Goal: Information Seeking & Learning: Check status

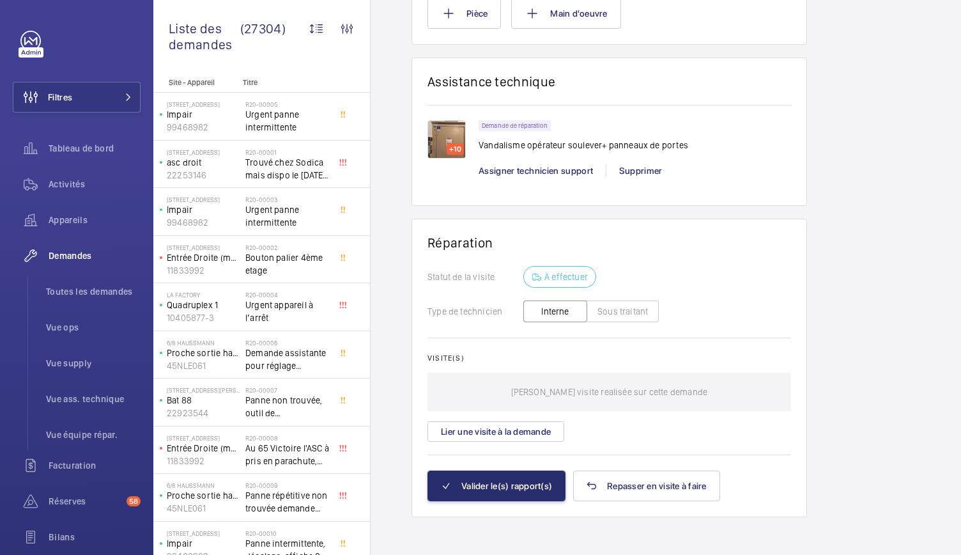
scroll to position [1, 0]
click at [441, 143] on img at bounding box center [447, 139] width 38 height 38
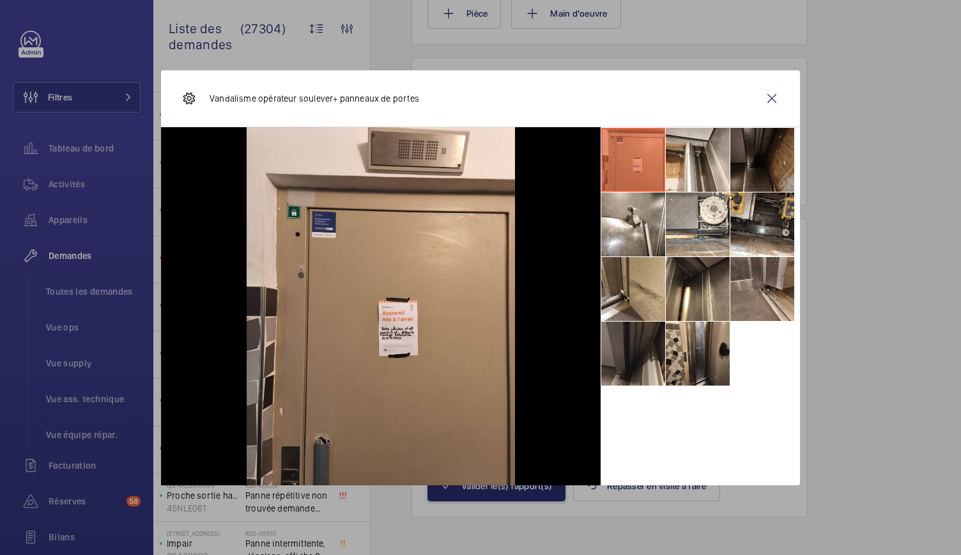
click at [661, 347] on li at bounding box center [633, 353] width 64 height 64
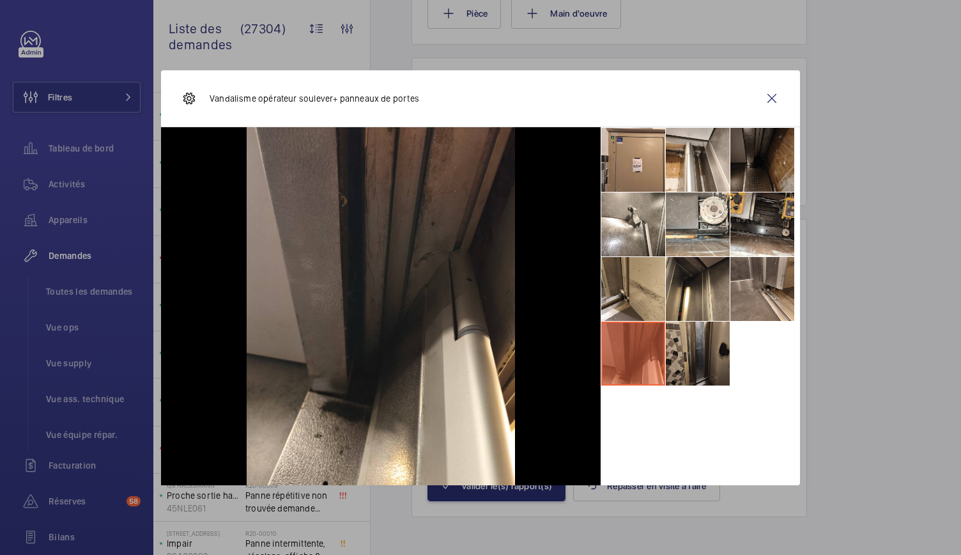
click at [675, 350] on li at bounding box center [698, 353] width 64 height 64
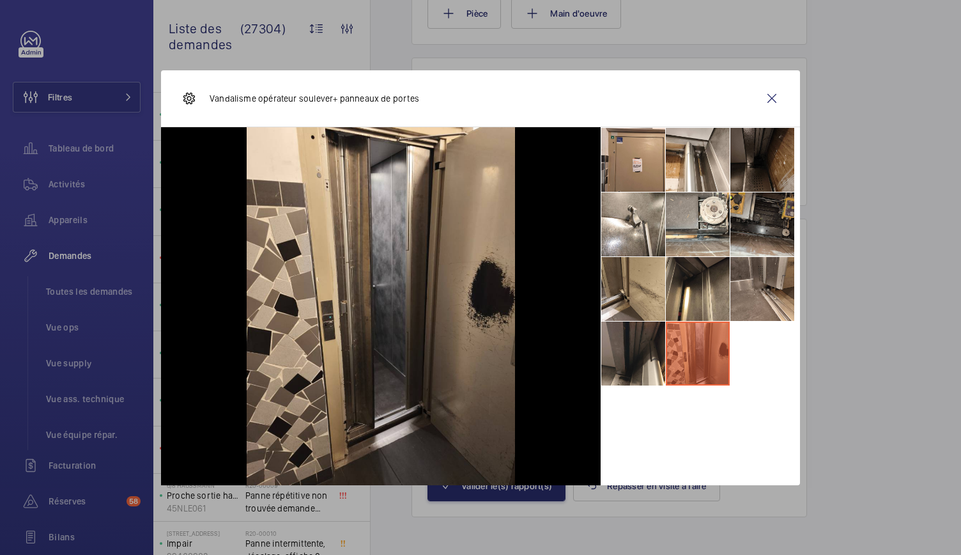
click at [754, 229] on li at bounding box center [763, 224] width 64 height 64
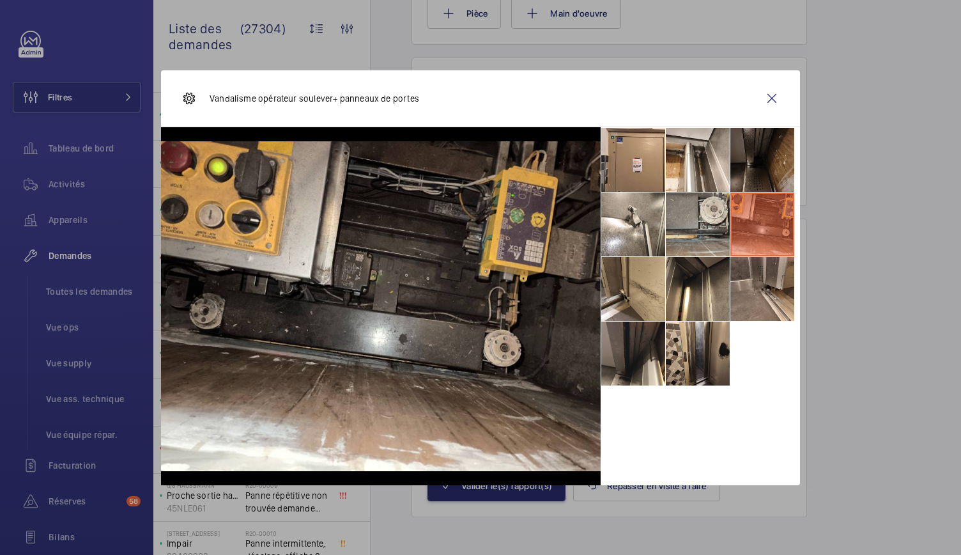
click at [708, 224] on li at bounding box center [698, 224] width 64 height 64
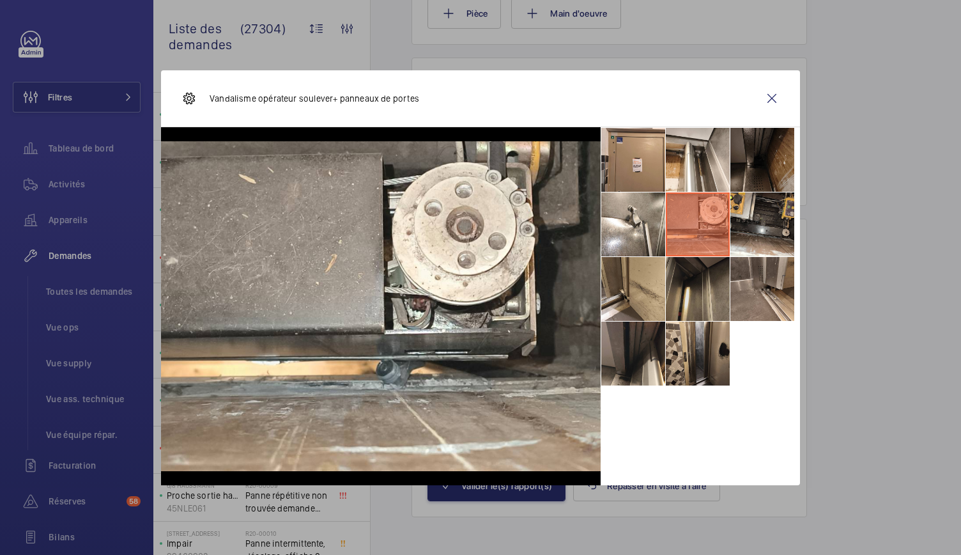
click at [705, 281] on li at bounding box center [698, 289] width 64 height 64
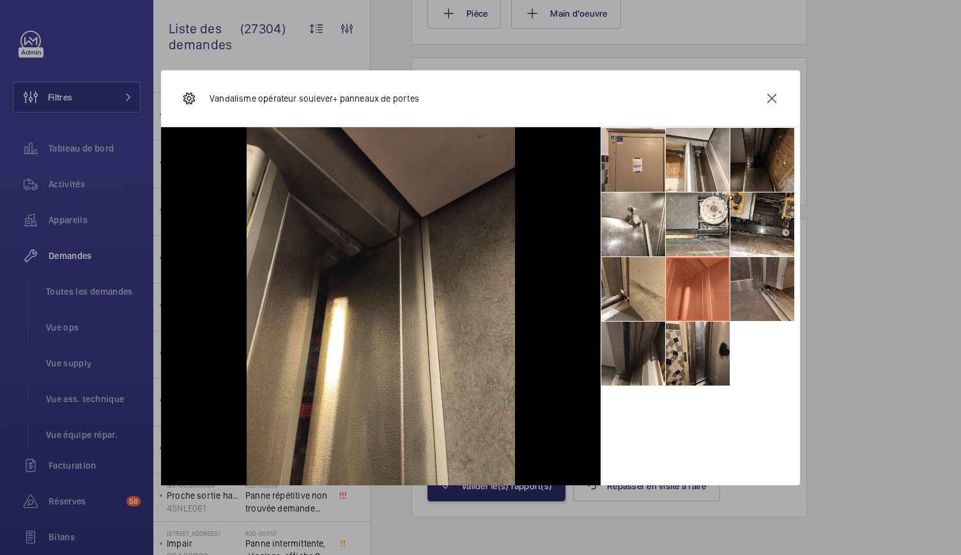
click at [747, 287] on li at bounding box center [763, 289] width 64 height 64
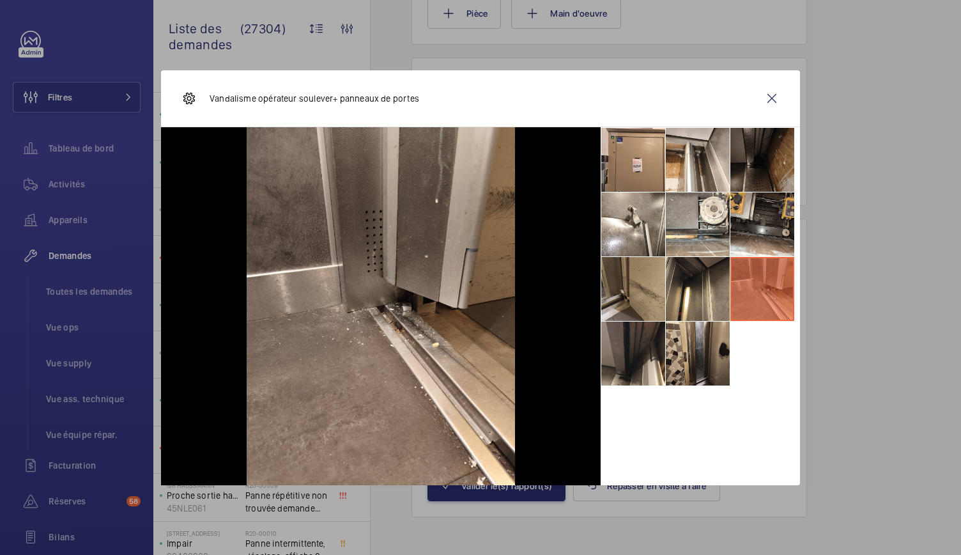
click at [643, 281] on li at bounding box center [633, 289] width 64 height 64
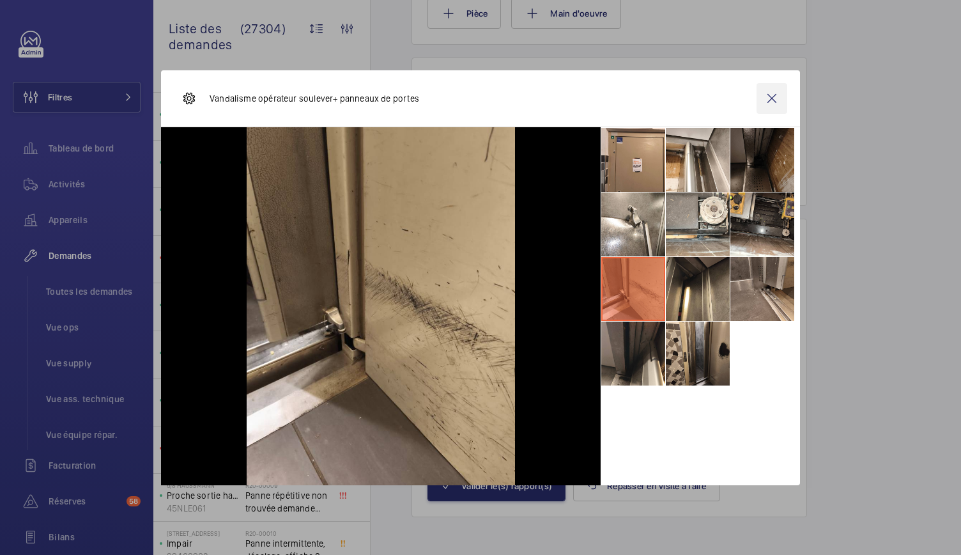
click at [777, 106] on wm-front-icon-button at bounding box center [772, 98] width 31 height 31
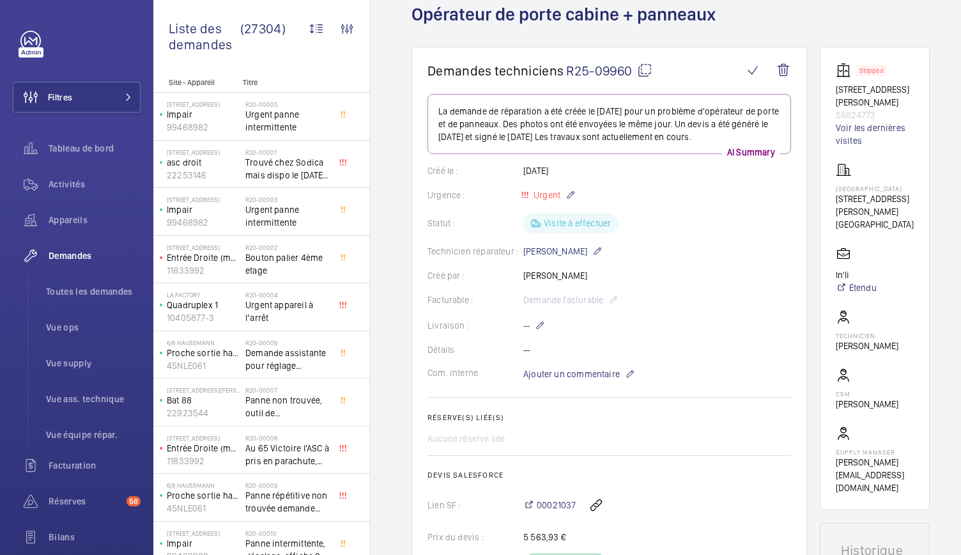
scroll to position [0, 0]
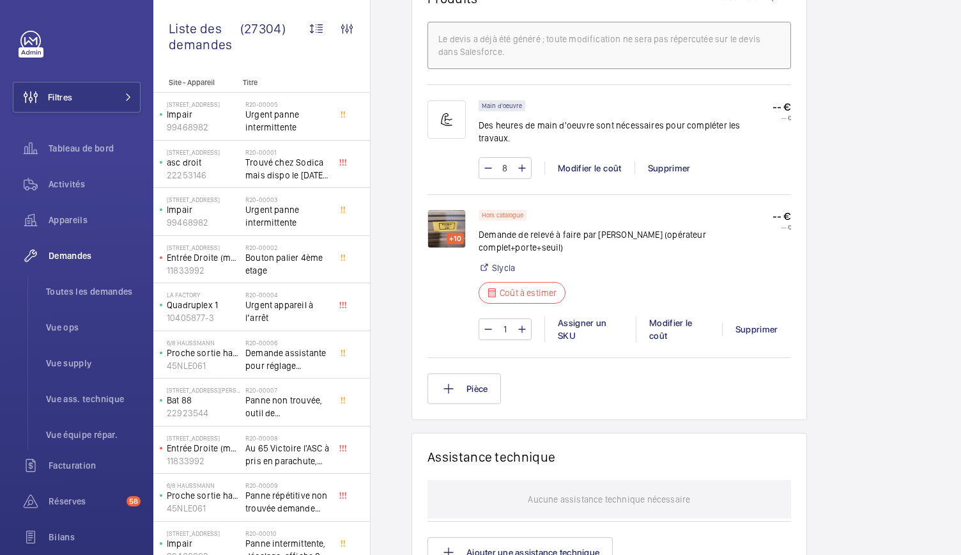
scroll to position [814, 0]
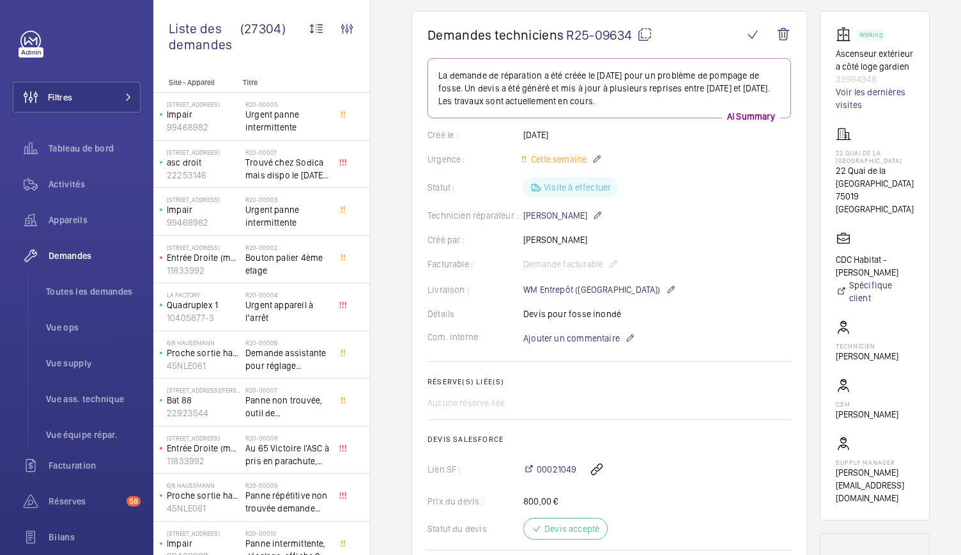
scroll to position [93, 0]
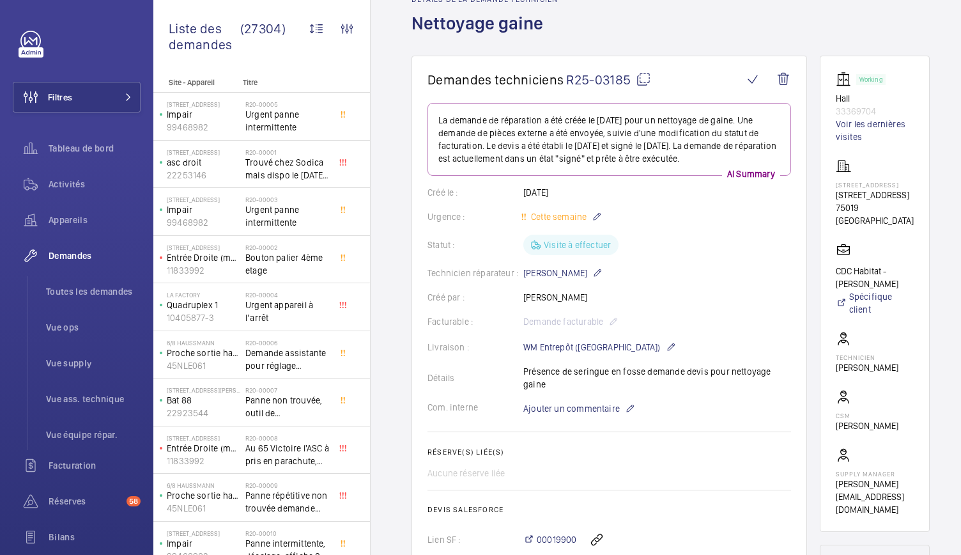
scroll to position [65, 0]
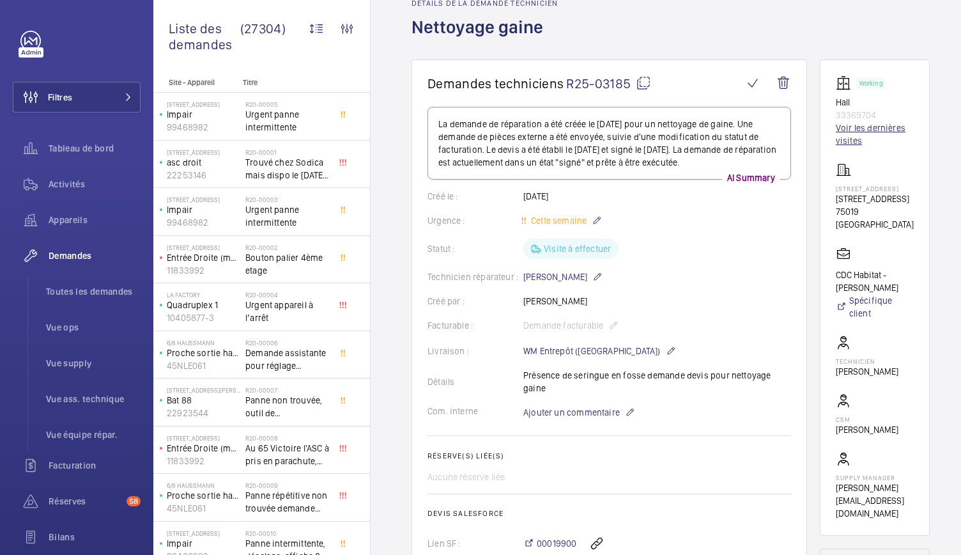
click at [841, 127] on link "Voir les dernières visites" at bounding box center [875, 134] width 78 height 26
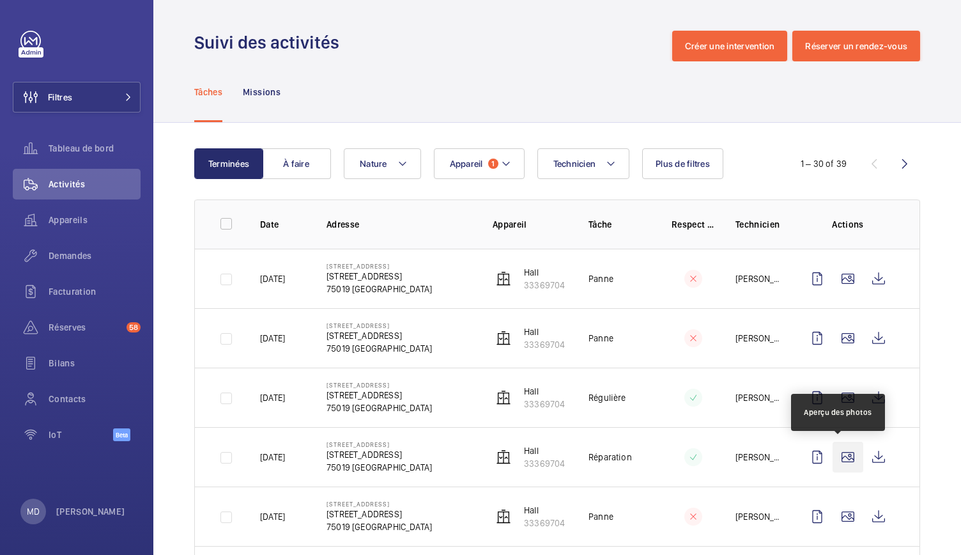
click at [833, 448] on wm-front-icon-button at bounding box center [848, 457] width 31 height 31
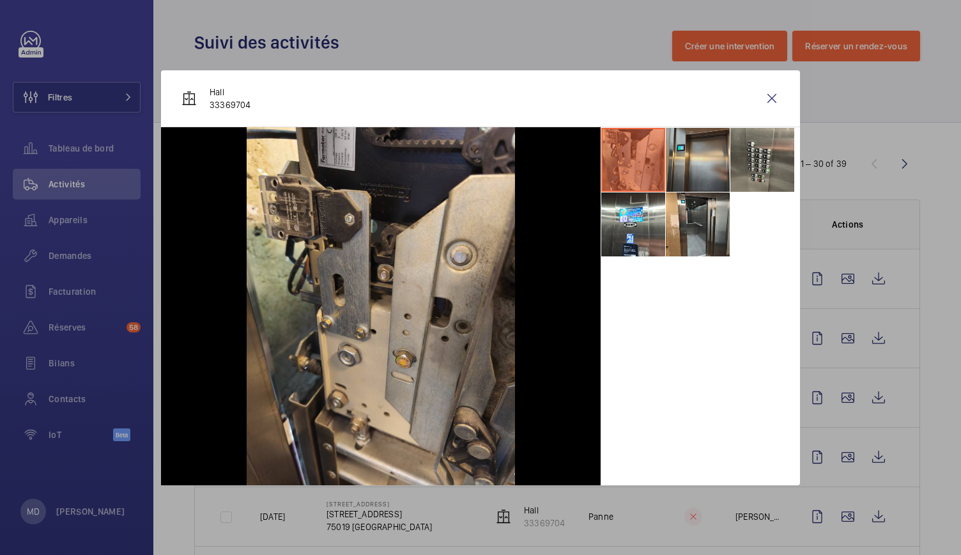
click at [677, 168] on li at bounding box center [698, 160] width 64 height 64
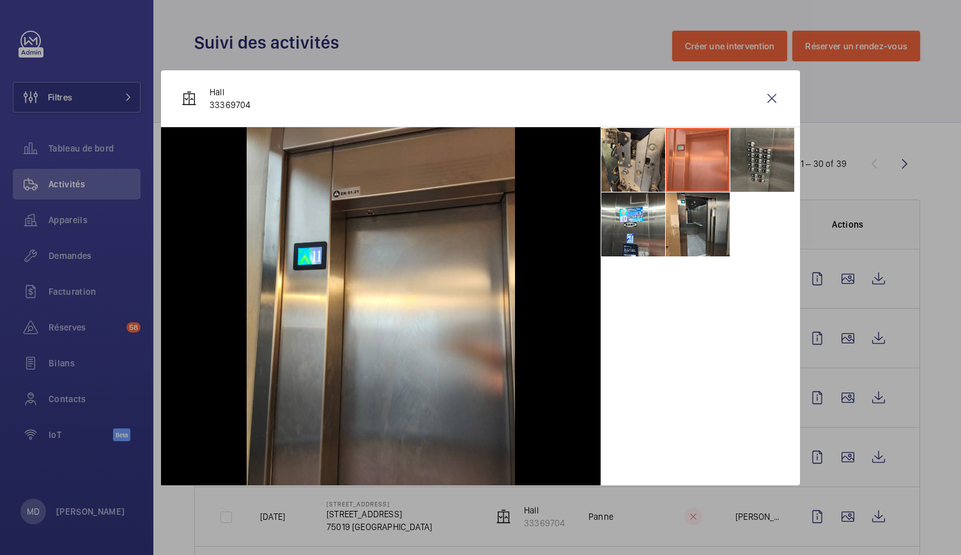
click at [747, 171] on li at bounding box center [763, 160] width 64 height 64
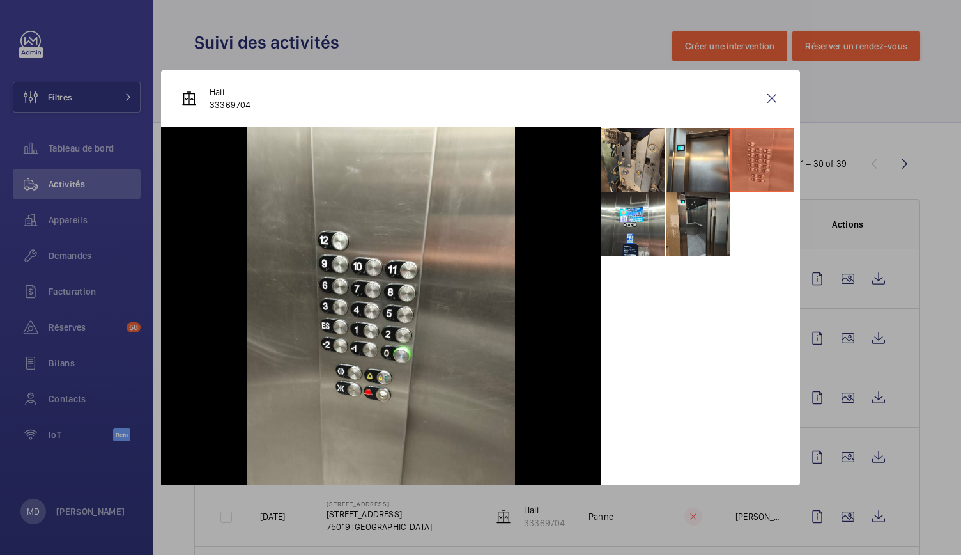
click at [710, 229] on li at bounding box center [698, 224] width 64 height 64
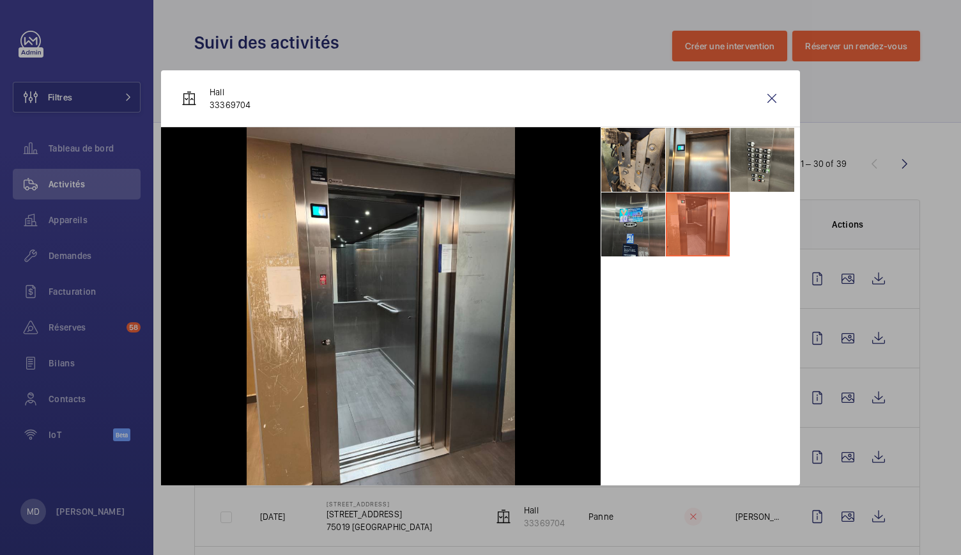
click at [644, 241] on li at bounding box center [633, 224] width 64 height 64
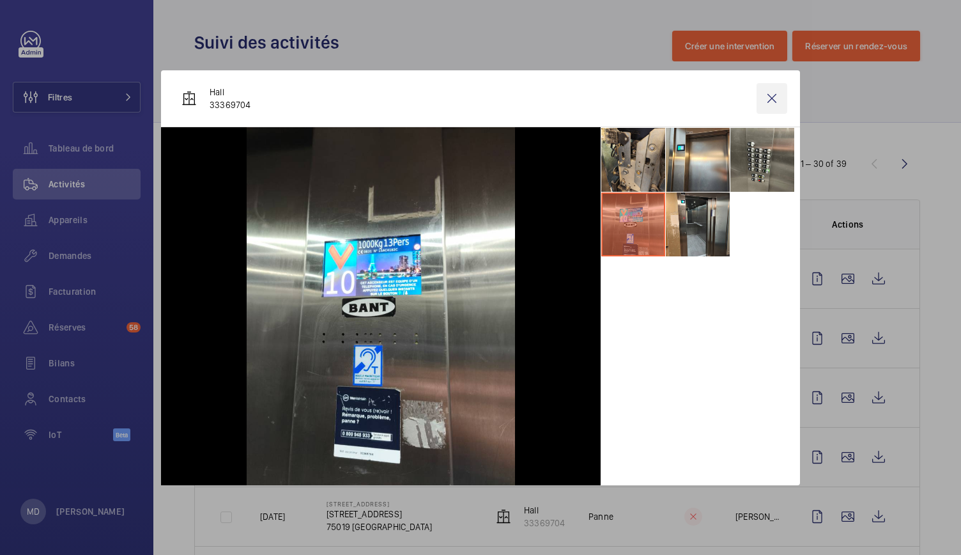
click at [775, 100] on wm-front-icon-button at bounding box center [772, 98] width 31 height 31
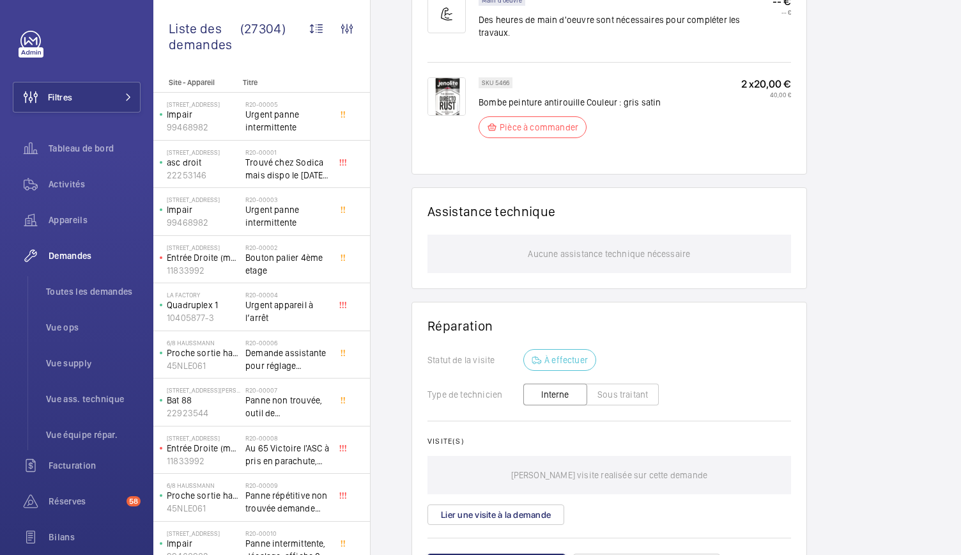
scroll to position [895, 0]
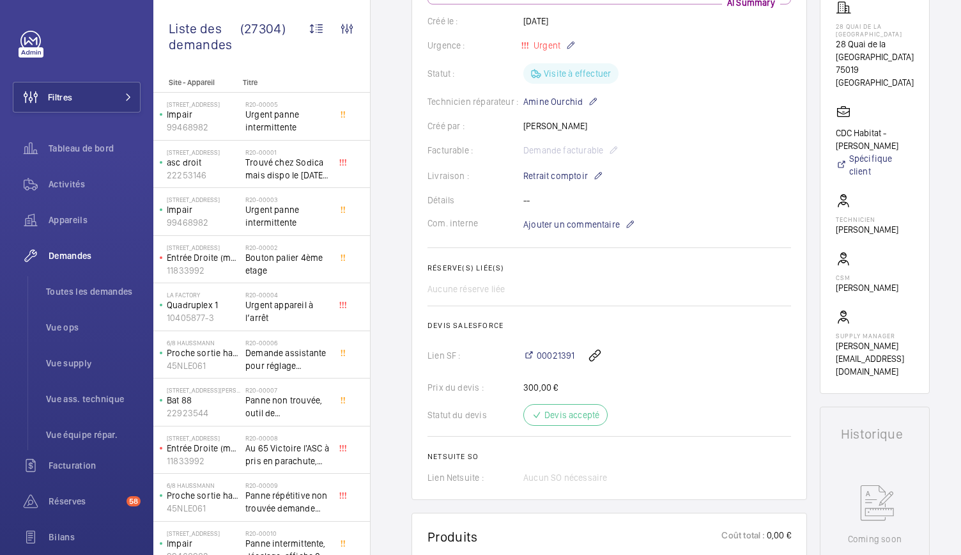
scroll to position [179, 0]
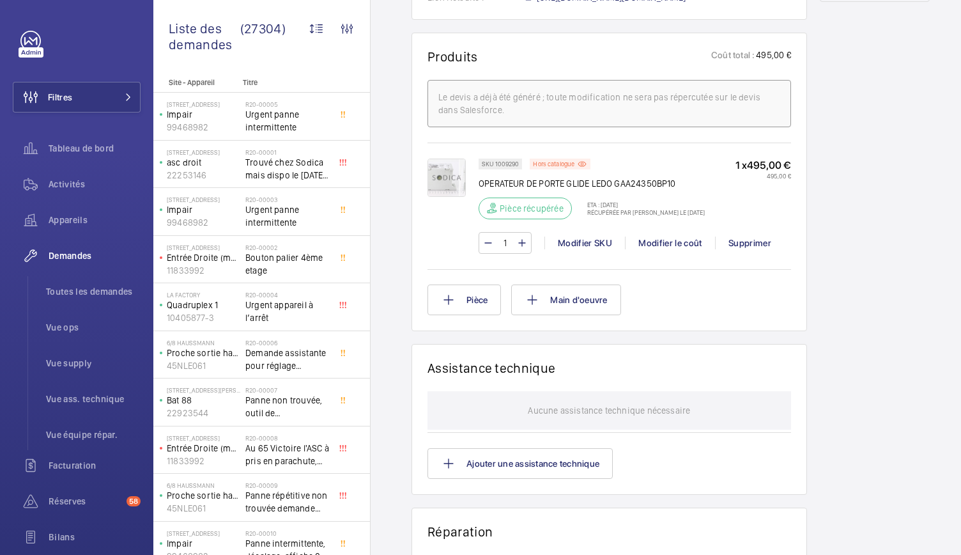
scroll to position [1034, 0]
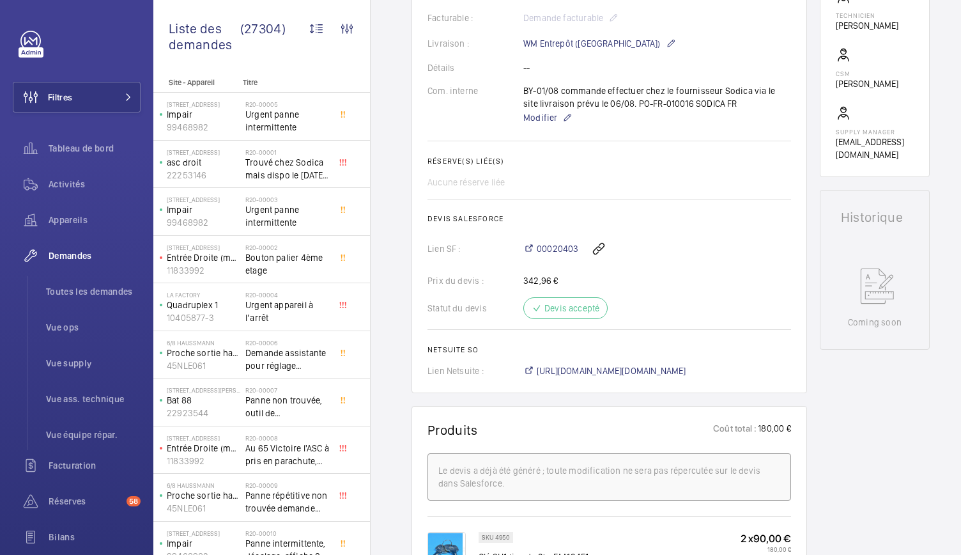
scroll to position [283, 0]
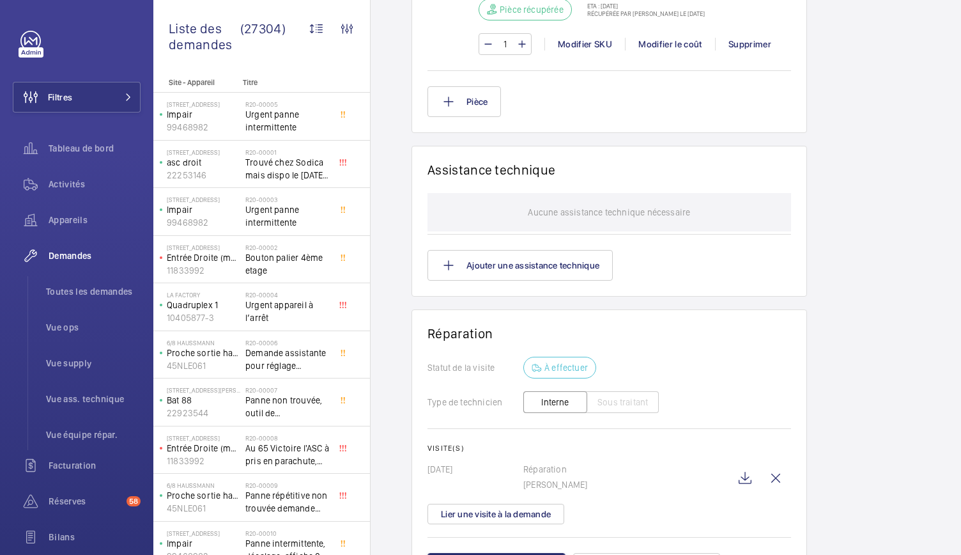
scroll to position [1172, 0]
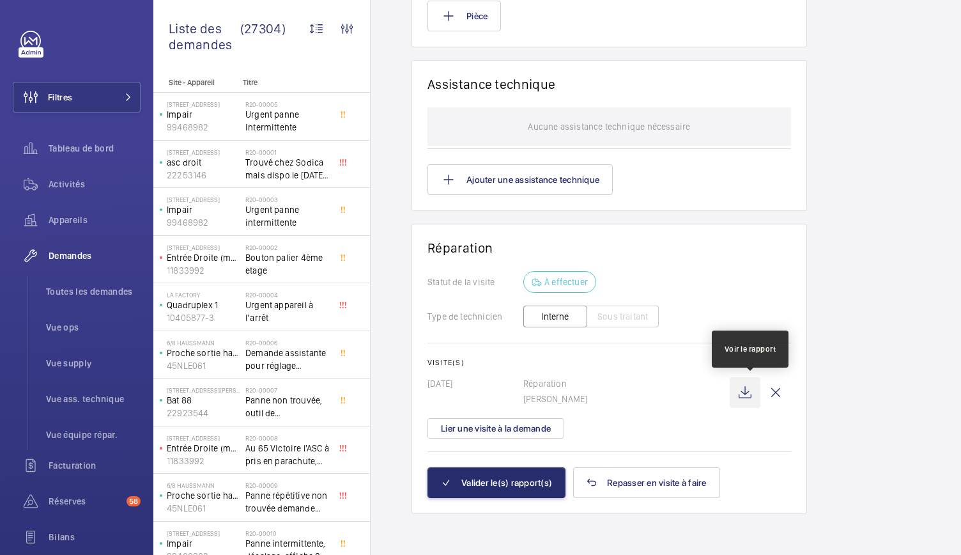
click at [755, 385] on wm-front-icon-button at bounding box center [745, 392] width 31 height 31
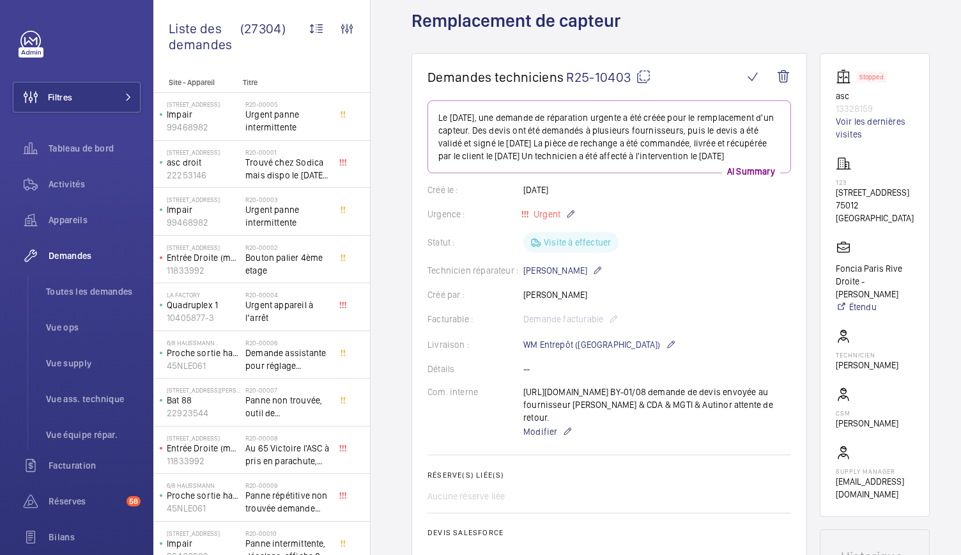
scroll to position [0, 0]
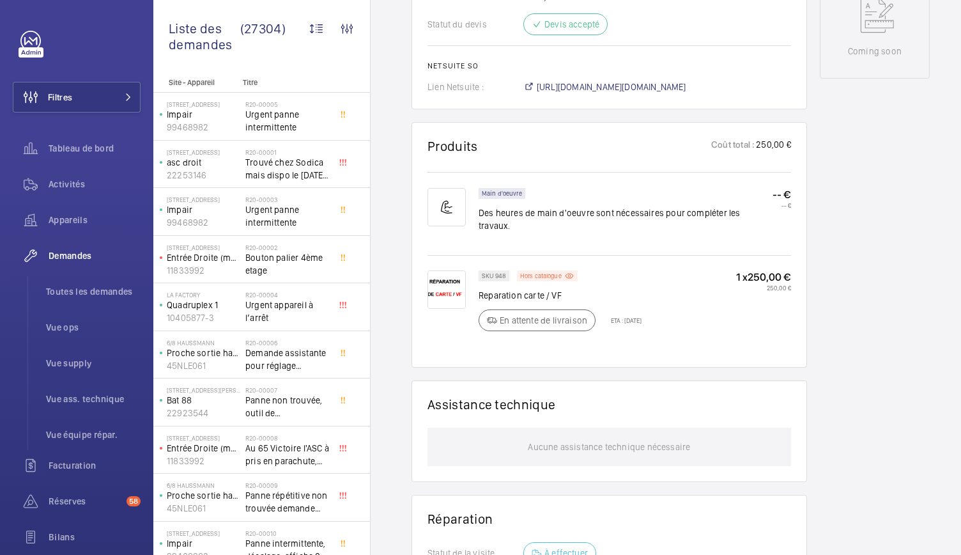
scroll to position [664, 0]
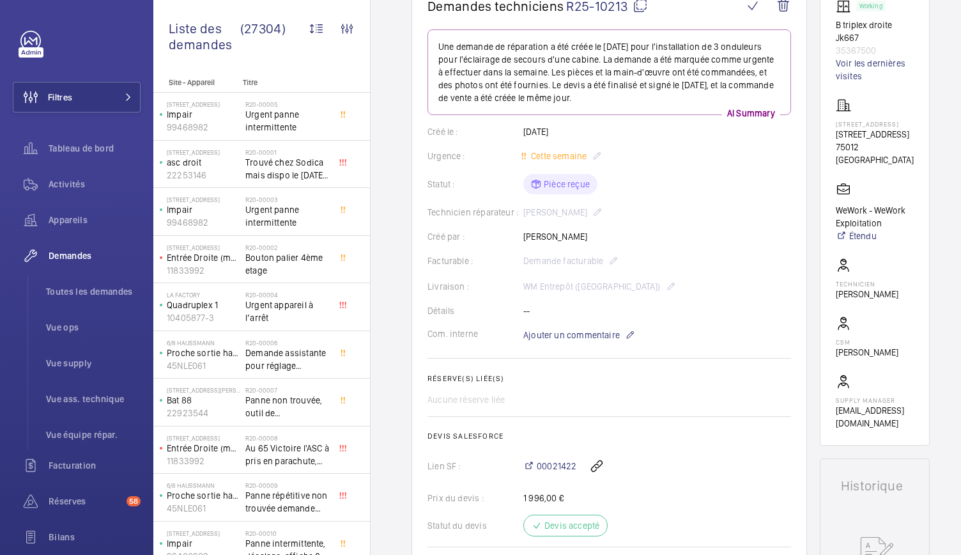
scroll to position [111, 0]
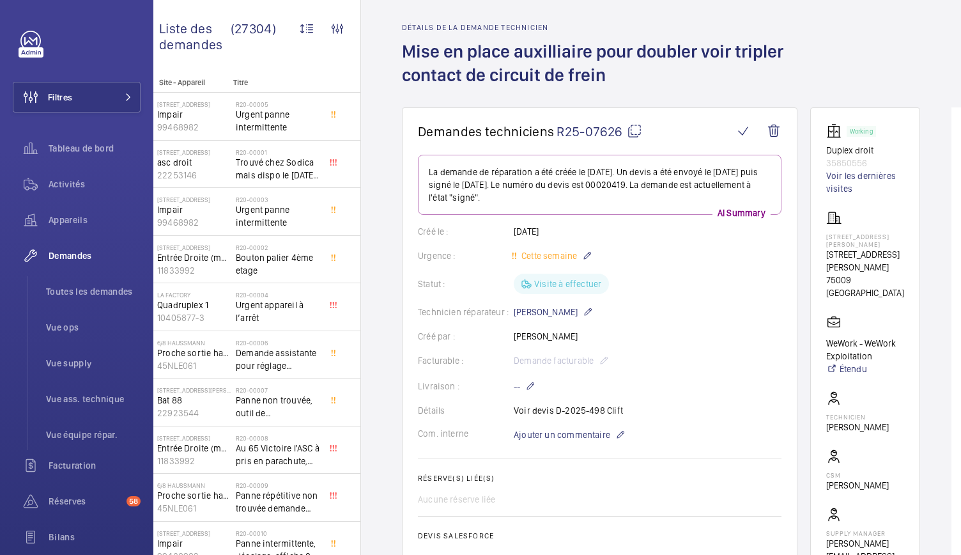
scroll to position [39, 0]
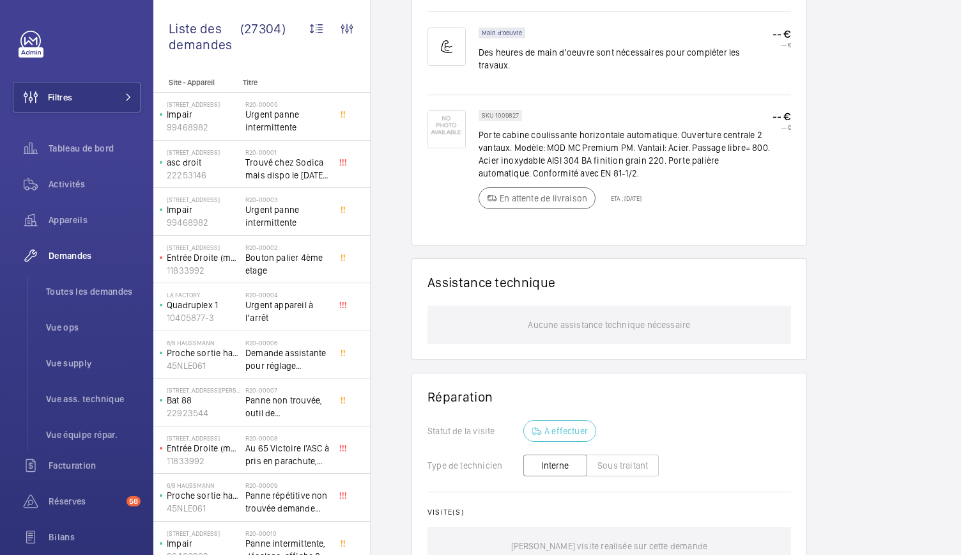
scroll to position [997, 0]
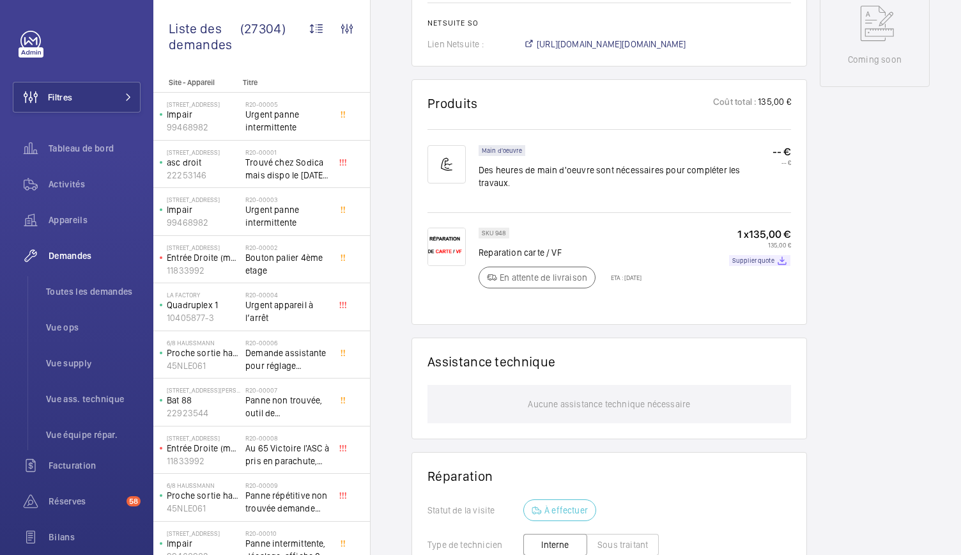
scroll to position [716, 0]
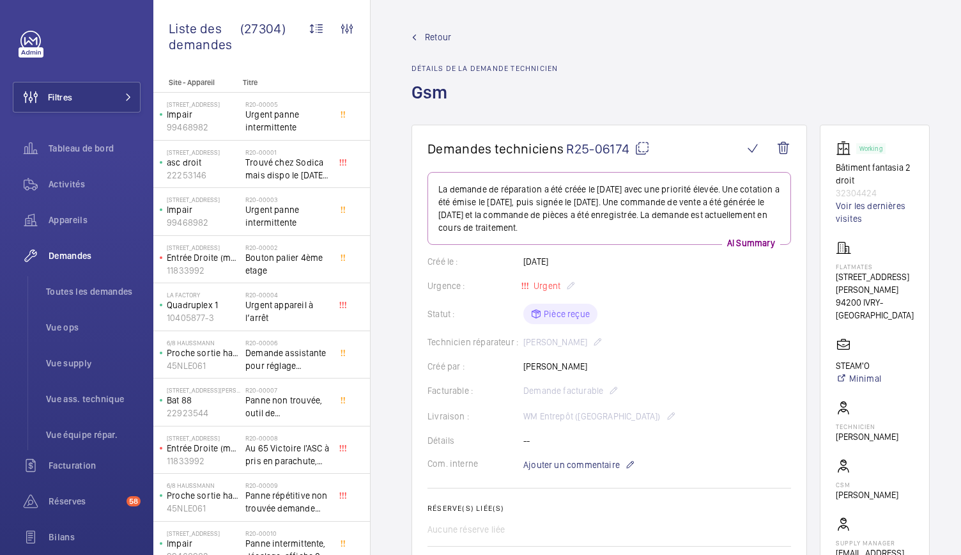
click at [644, 147] on mat-icon at bounding box center [642, 148] width 15 height 15
